Goal: Transaction & Acquisition: Purchase product/service

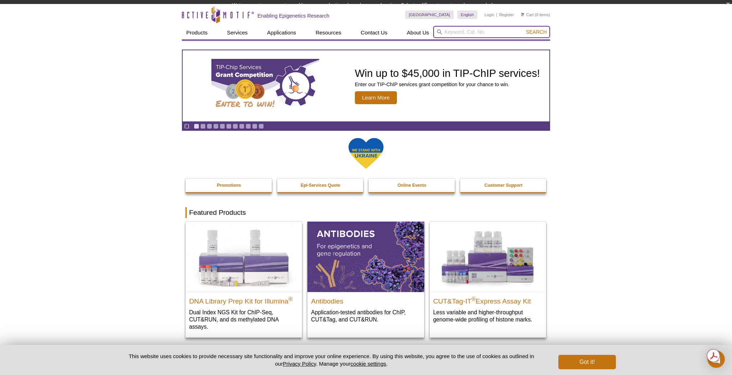
click at [503, 37] on header "Active Motif Logo Enabling Epigenetics Research 0 Search Skip to content Active…" at bounding box center [366, 22] width 368 height 37
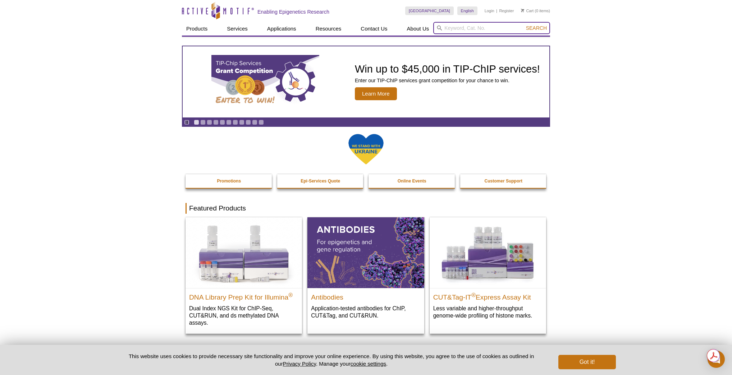
paste input "53156"
type input "53156"
click at [533, 29] on span "Search" at bounding box center [536, 28] width 21 height 6
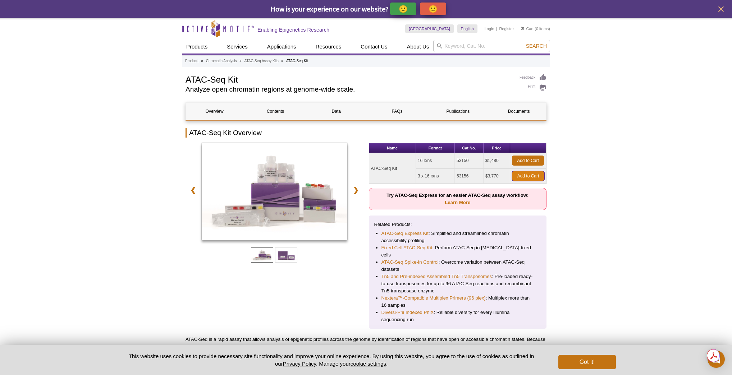
click at [525, 175] on link "Add to Cart" at bounding box center [528, 176] width 32 height 10
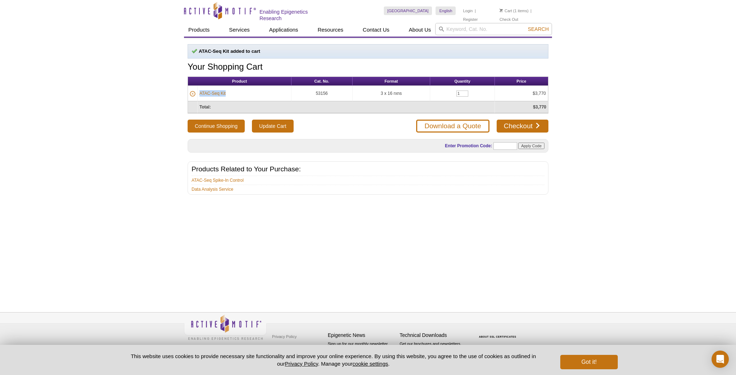
drag, startPoint x: 236, startPoint y: 96, endPoint x: 200, endPoint y: 94, distance: 36.0
click at [200, 94] on td "ATAC-Seq Kit" at bounding box center [245, 93] width 94 height 15
copy link "ATAC-Seq Kit"
drag, startPoint x: 332, startPoint y: 91, endPoint x: 317, endPoint y: 91, distance: 15.8
click at [317, 91] on td "53156" at bounding box center [321, 93] width 61 height 15
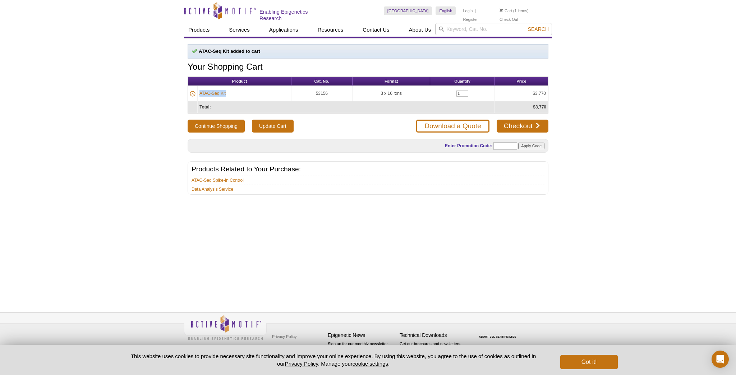
copy td "53156"
drag, startPoint x: 407, startPoint y: 93, endPoint x: 380, endPoint y: 93, distance: 26.6
click at [380, 93] on td "3 x 16 rxns" at bounding box center [392, 93] width 78 height 15
copy td "3 x 16 rxns"
drag, startPoint x: 548, startPoint y: 95, endPoint x: 535, endPoint y: 92, distance: 12.8
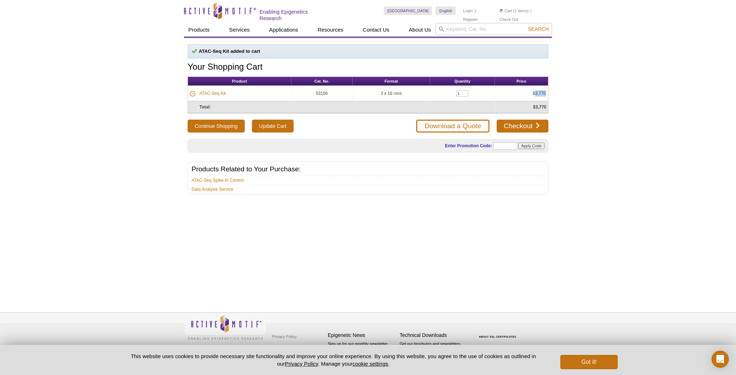
click at [535, 92] on td "$3,770" at bounding box center [521, 93] width 53 height 15
copy td "3,770"
